Goal: Transaction & Acquisition: Purchase product/service

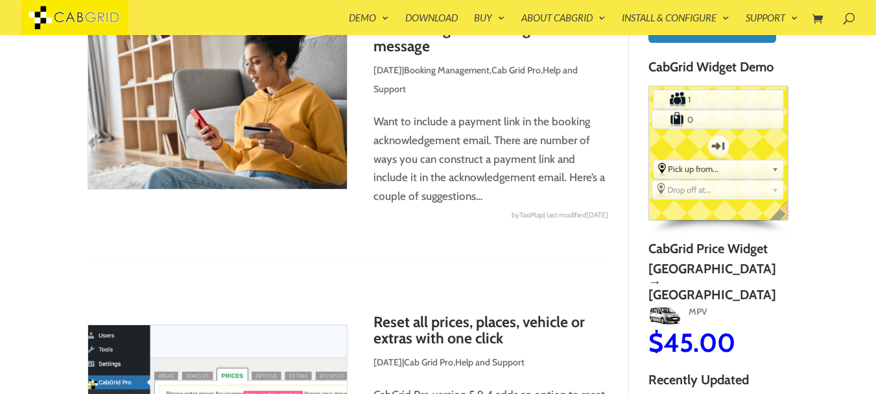
scroll to position [48, 0]
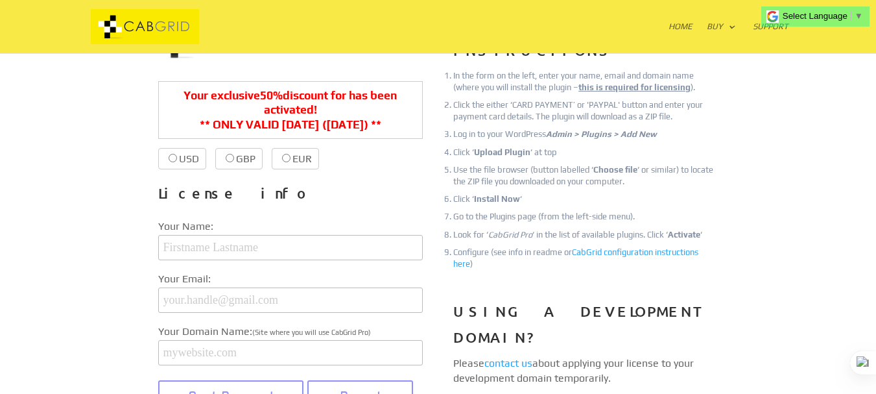
scroll to position [217, 0]
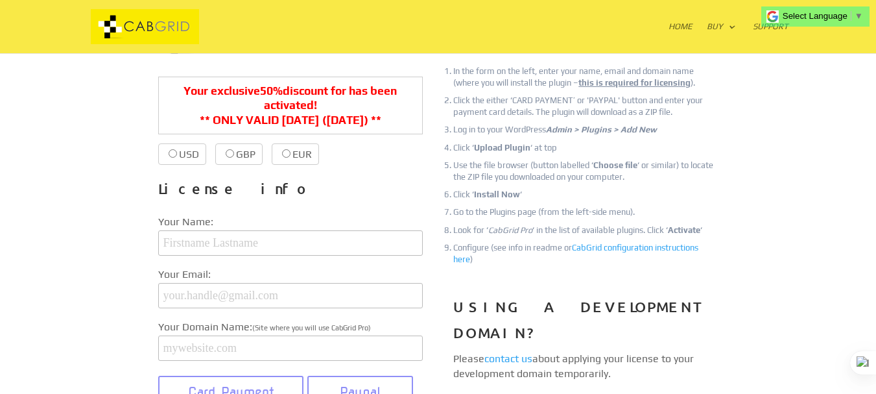
click at [194, 156] on label "USD $39.99 $20.00" at bounding box center [182, 153] width 48 height 21
click at [177, 156] on input "USD $39.99 $20.00" at bounding box center [173, 153] width 8 height 8
radio input "true"
click at [306, 155] on label "GBP £37.99 £18.00" at bounding box center [306, 153] width 47 height 21
click at [302, 155] on input "GBP £37.99 £18.00" at bounding box center [297, 153] width 8 height 8
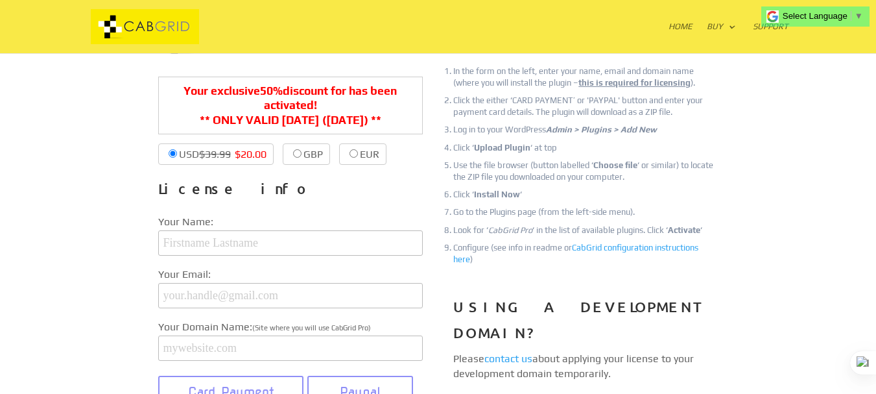
radio input "true"
click at [358, 152] on input "EUR €38.99 €19.00" at bounding box center [354, 153] width 8 height 8
radio input "true"
click at [183, 155] on label "USD $39.99 $20.00" at bounding box center [182, 153] width 48 height 21
click at [177, 155] on input "USD $39.99 $20.00" at bounding box center [173, 153] width 8 height 8
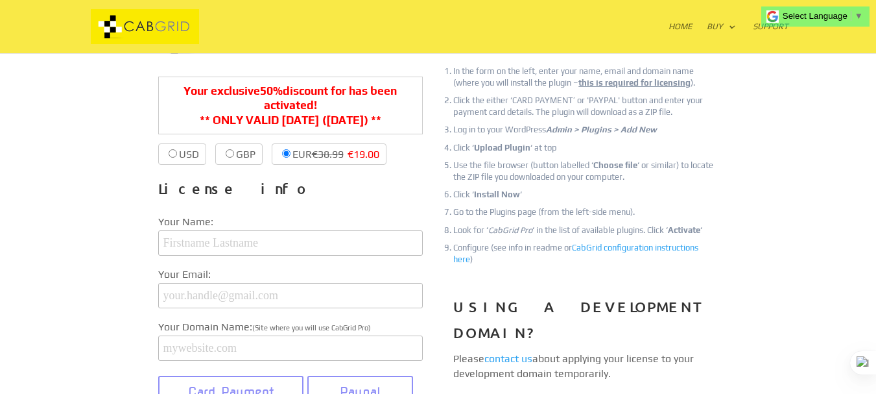
radio input "true"
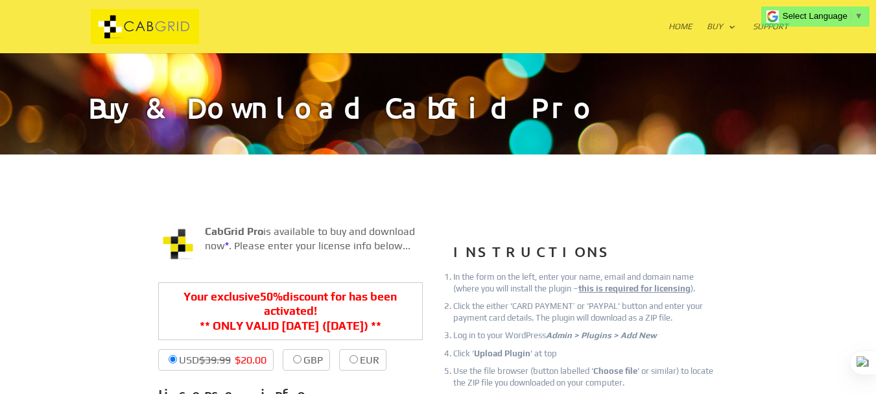
scroll to position [0, 0]
